Goal: Task Accomplishment & Management: Use online tool/utility

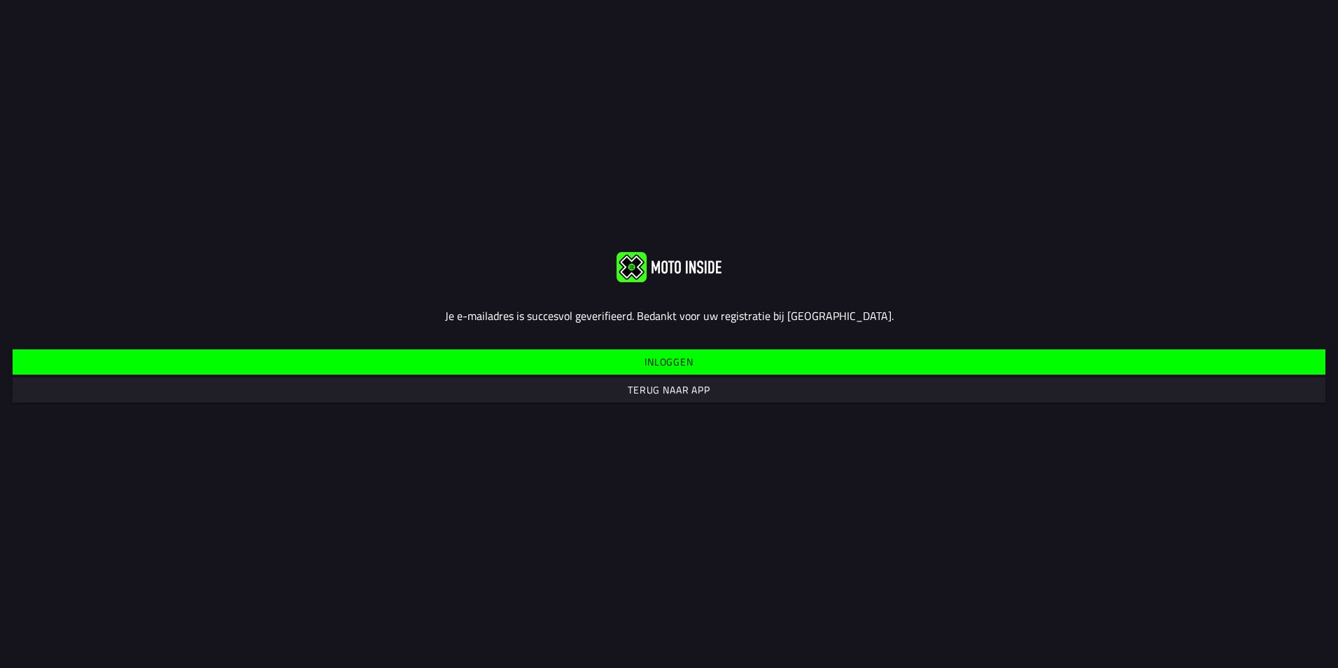
click at [0, 0] on slot "Inloggen" at bounding box center [0, 0] width 0 height 0
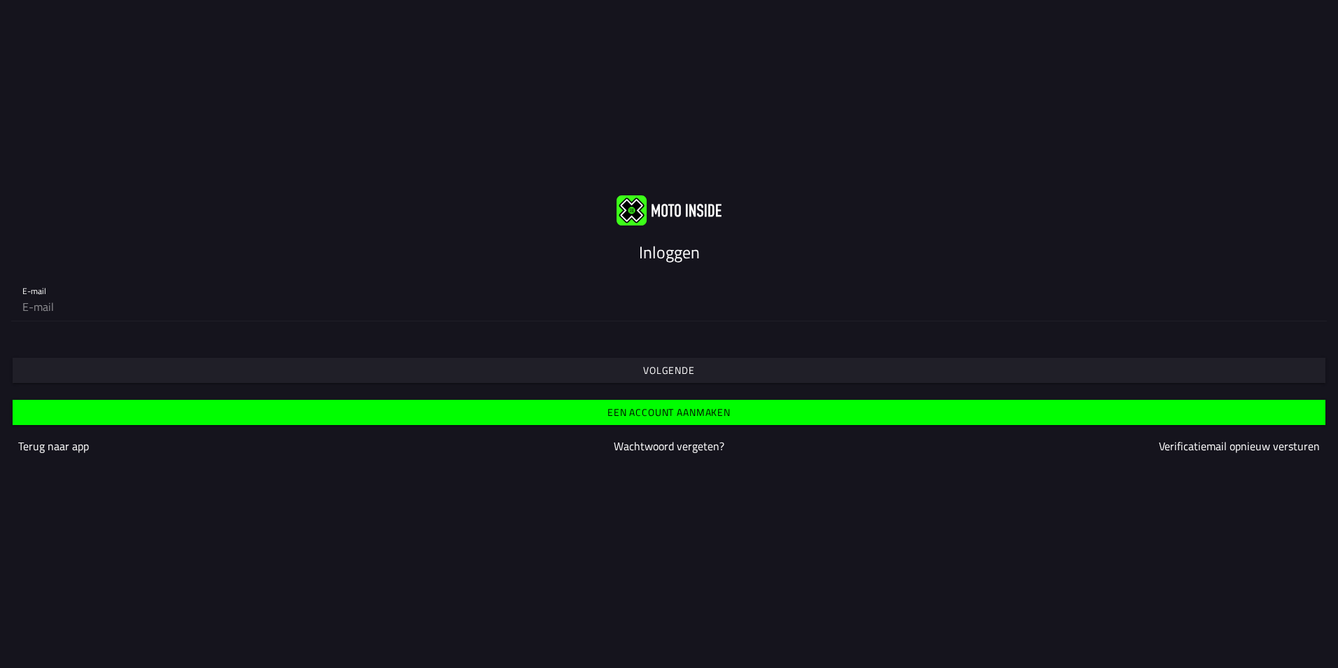
click at [613, 370] on span "Volgende" at bounding box center [669, 370] width 1292 height 25
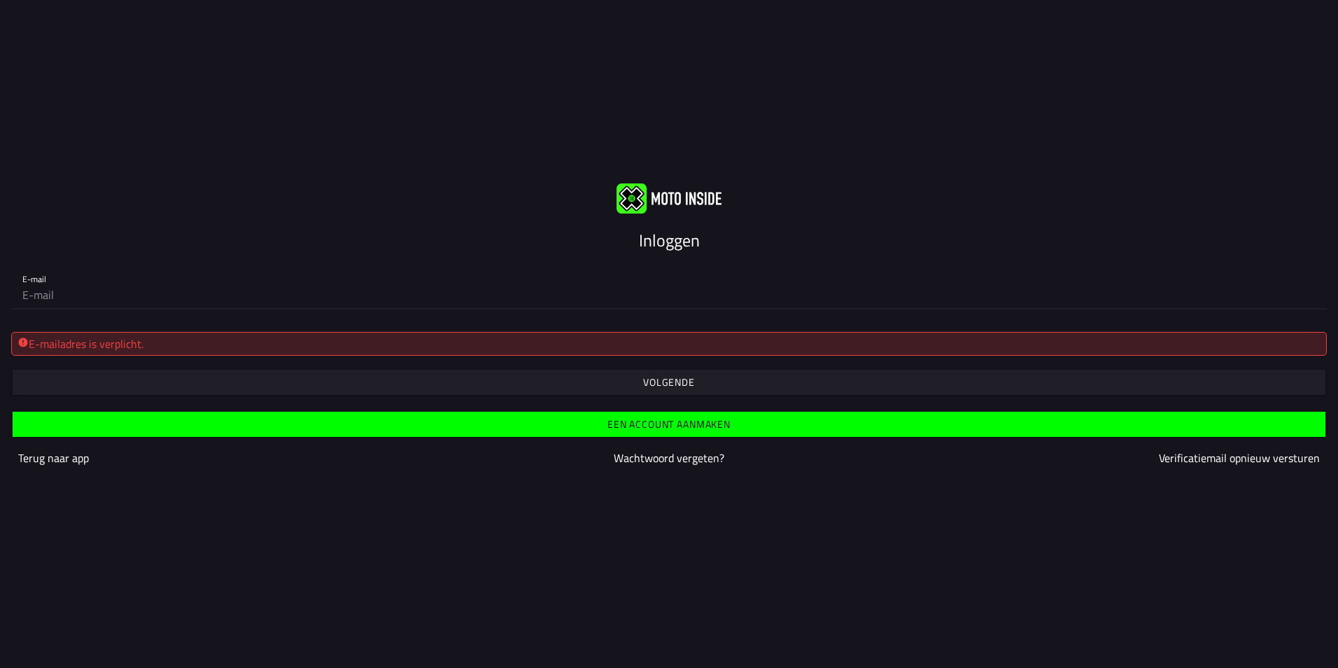
click at [60, 302] on input "email" at bounding box center [669, 295] width 1294 height 28
type input "koen@aandesteggeinterieur.nl"
click at [0, 0] on slot "Volgende" at bounding box center [0, 0] width 0 height 0
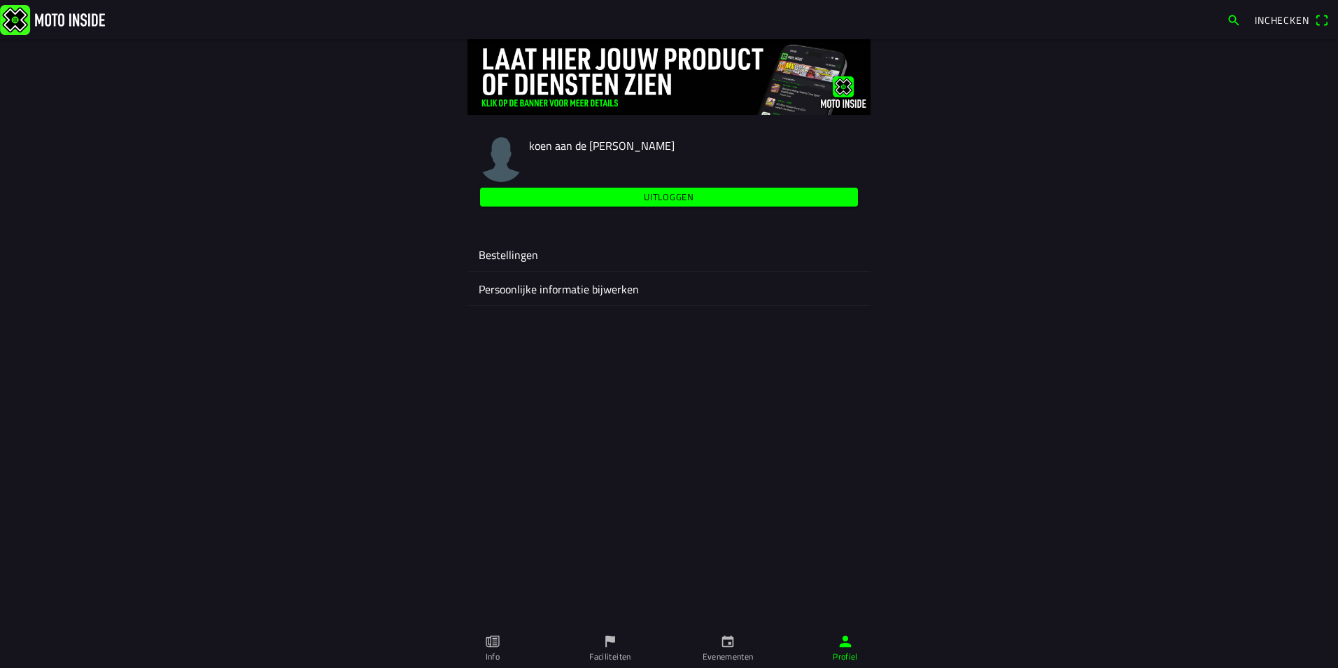
click at [1276, 18] on span "Inchecken" at bounding box center [1282, 20] width 55 height 15
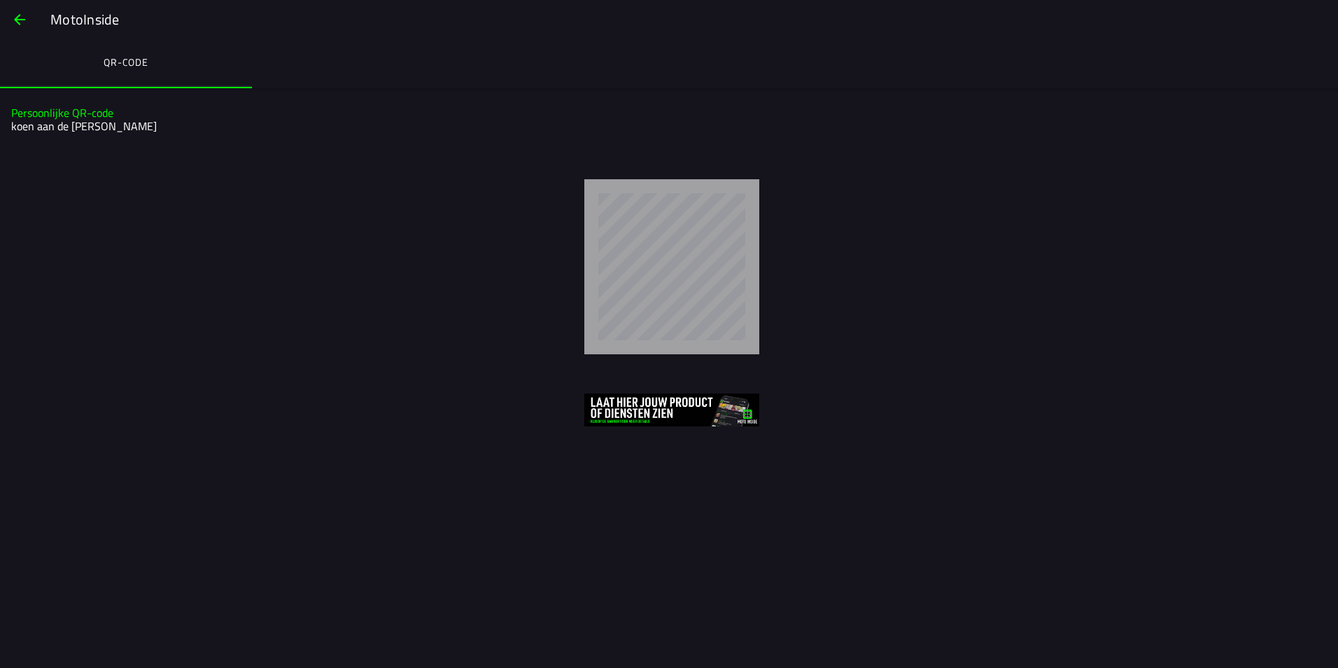
click at [0, 0] on slot "Persoonlijke QR-code" at bounding box center [0, 0] width 0 height 0
click at [31, 135] on ion-col "Persoonlijke QR-code koen aan de stegg" at bounding box center [669, 120] width 1316 height 34
drag, startPoint x: 31, startPoint y: 127, endPoint x: 32, endPoint y: 57, distance: 70.0
click at [32, 127] on h2 "koen aan de stegg" at bounding box center [667, 126] width 1313 height 13
click at [23, 9] on span "button" at bounding box center [19, 20] width 17 height 34
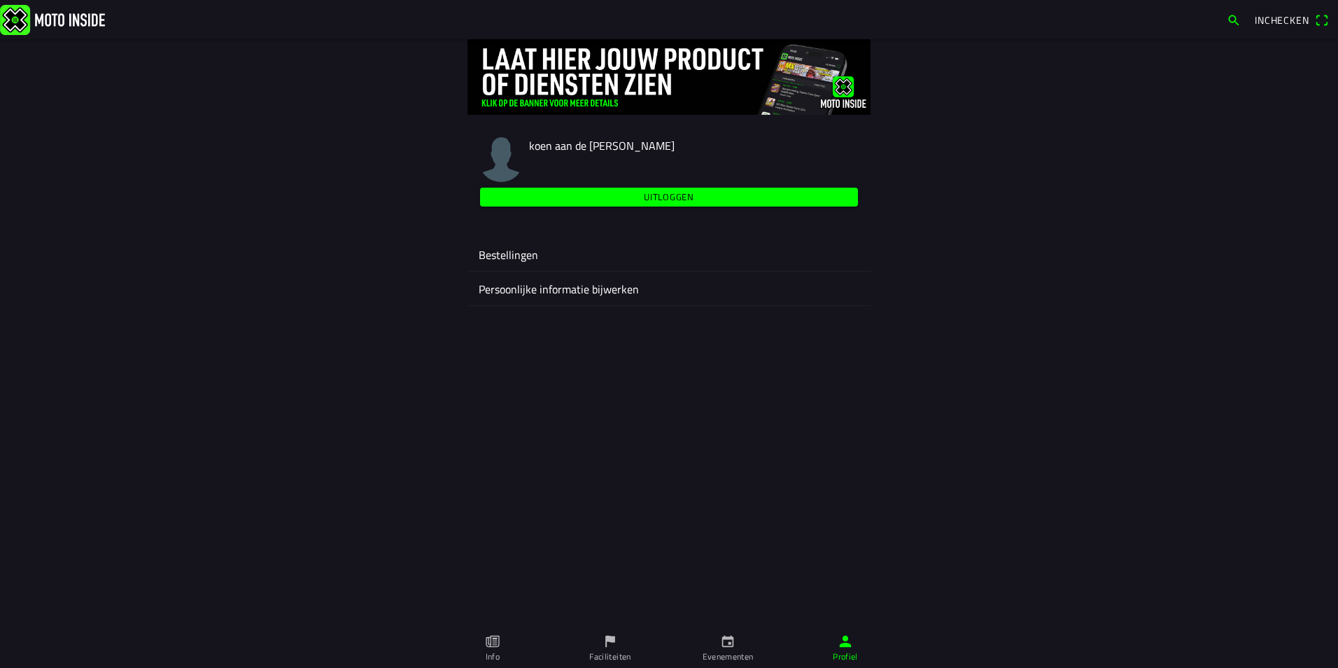
click at [559, 67] on img at bounding box center [669, 77] width 403 height 76
